Goal: Transaction & Acquisition: Purchase product/service

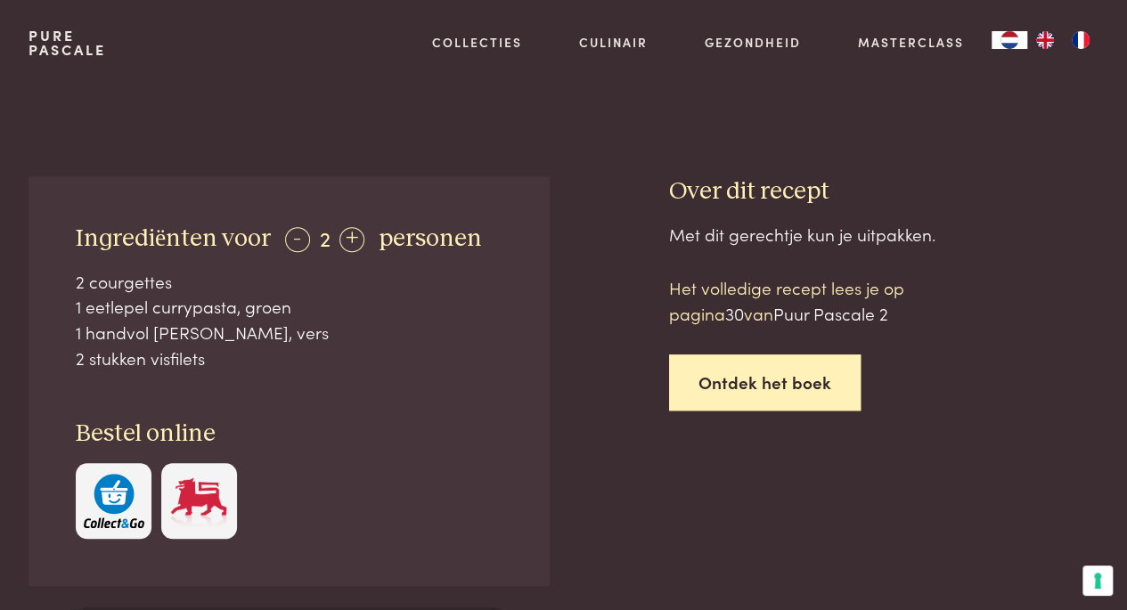
click at [747, 377] on link "Ontdek het boek" at bounding box center [765, 383] width 192 height 56
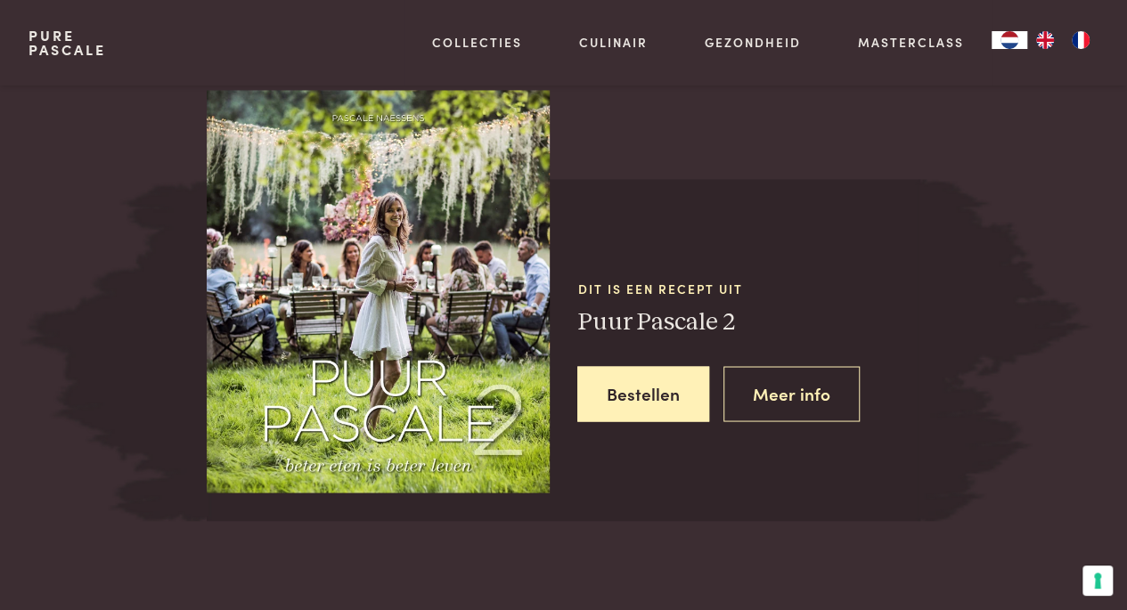
scroll to position [1430, 0]
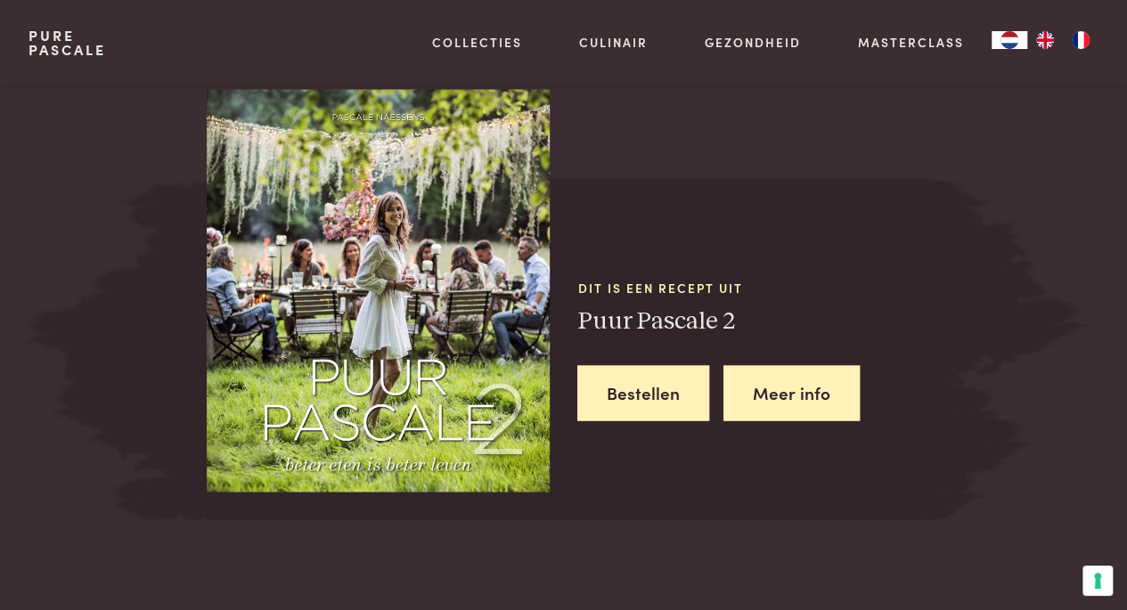
click at [785, 397] on link "Meer info" at bounding box center [792, 393] width 136 height 56
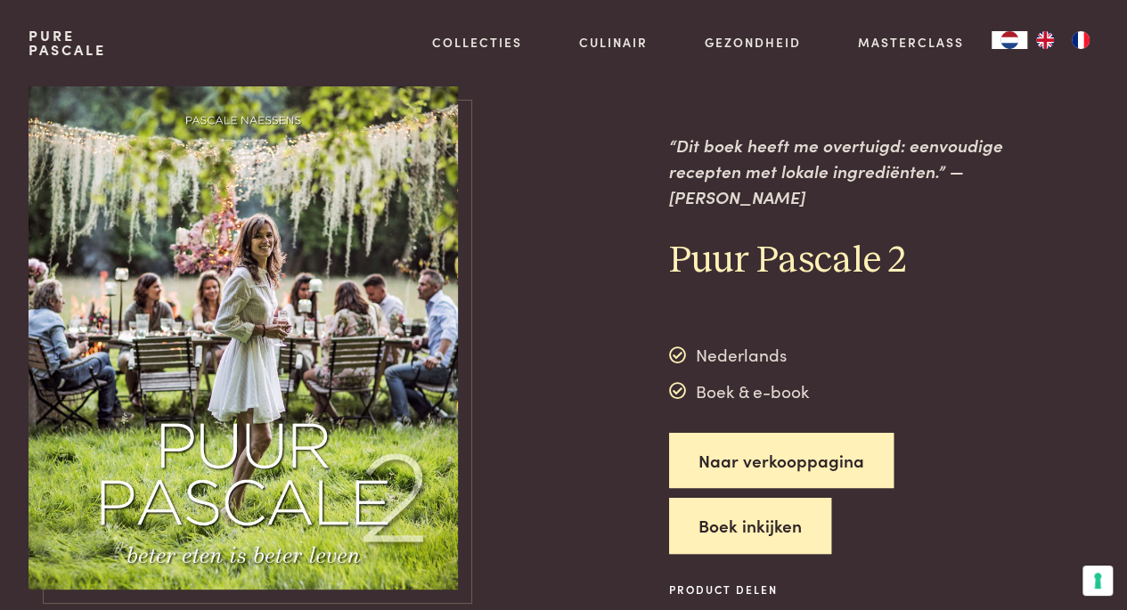
click at [724, 525] on button "Boek inkijken" at bounding box center [750, 526] width 162 height 56
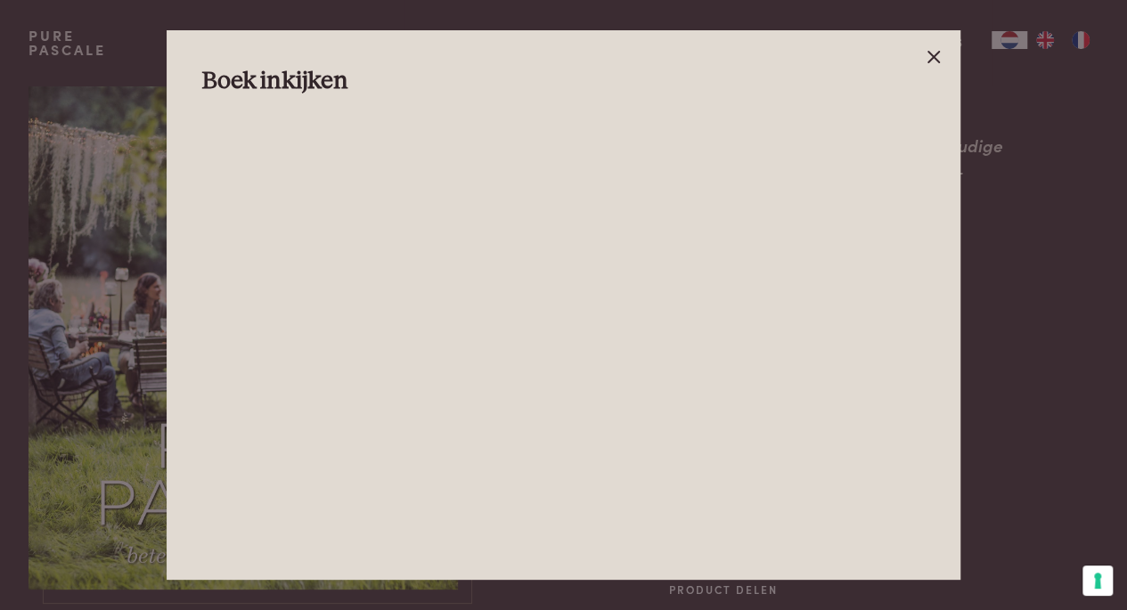
click at [936, 51] on icon at bounding box center [933, 56] width 21 height 21
